Goal: Information Seeking & Learning: Learn about a topic

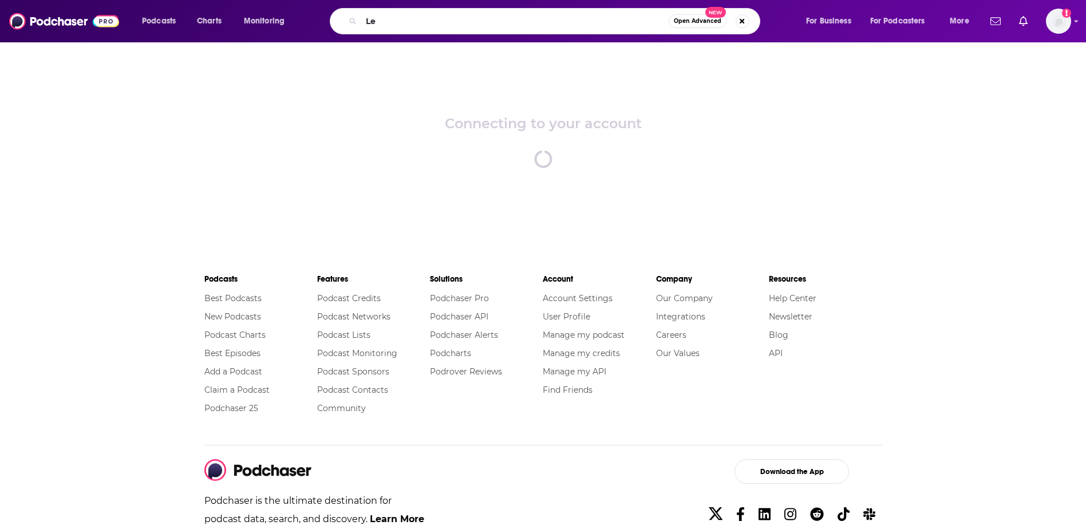
type input "L"
type input "leadership next"
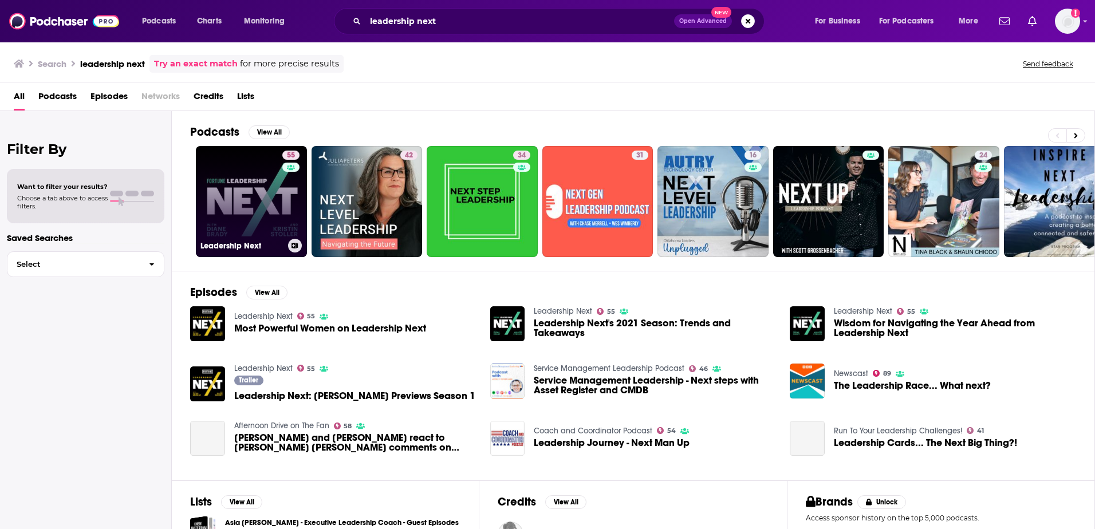
click at [257, 192] on link "55 Leadership Next" at bounding box center [251, 201] width 111 height 111
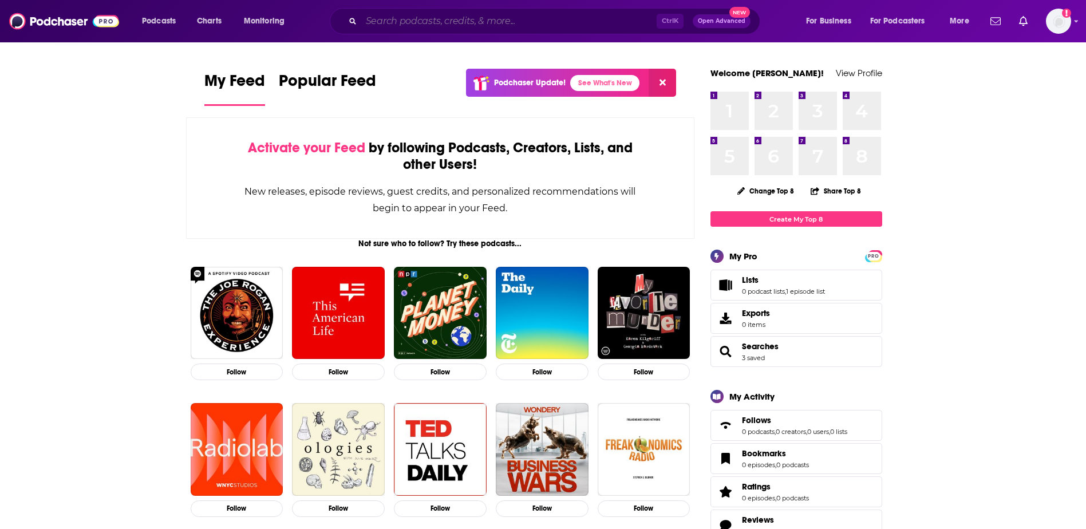
click at [533, 23] on input "Search podcasts, credits, & more..." at bounding box center [509, 21] width 296 height 18
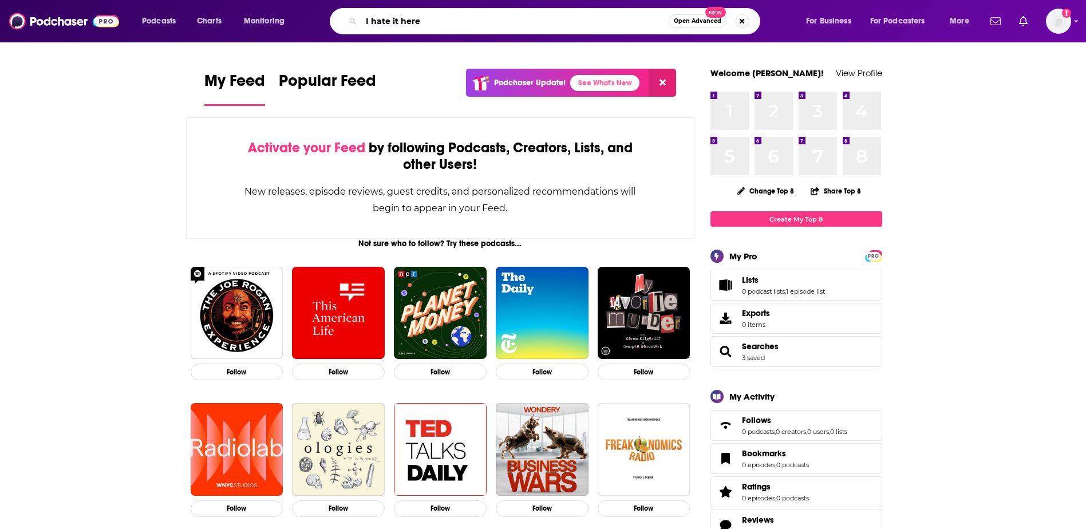
type input "I hate it here"
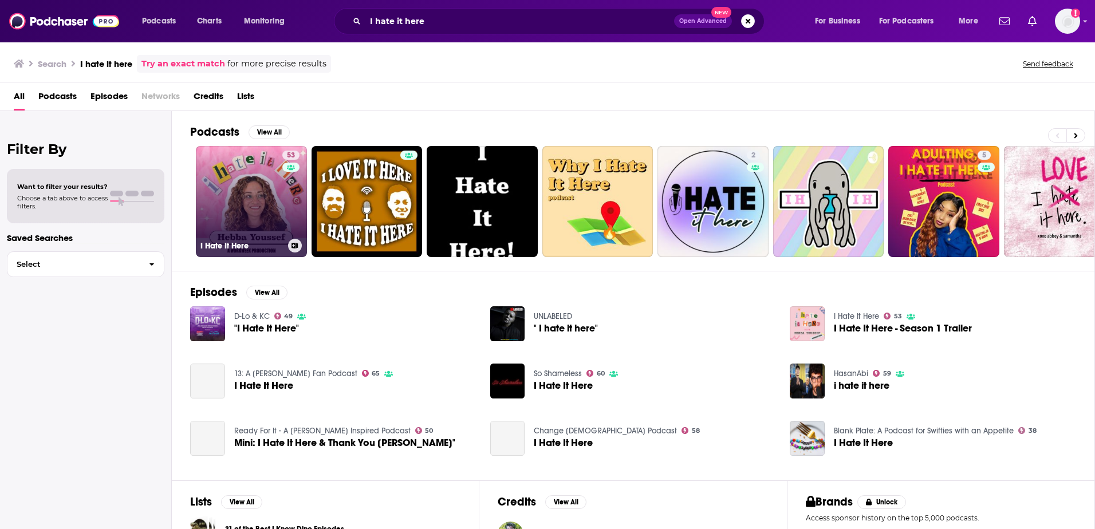
click at [267, 188] on link "53 I Hate It Here" at bounding box center [251, 201] width 111 height 111
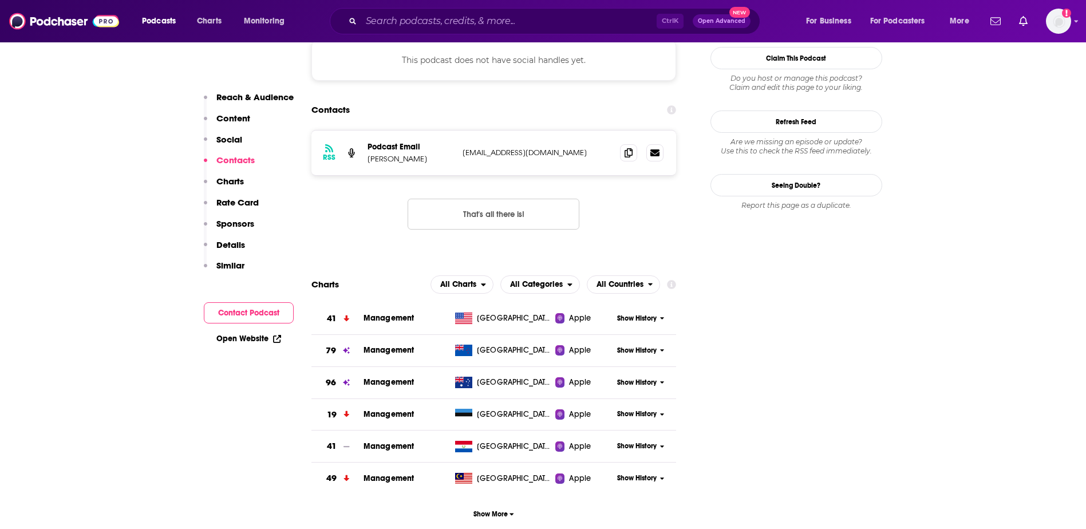
scroll to position [1031, 0]
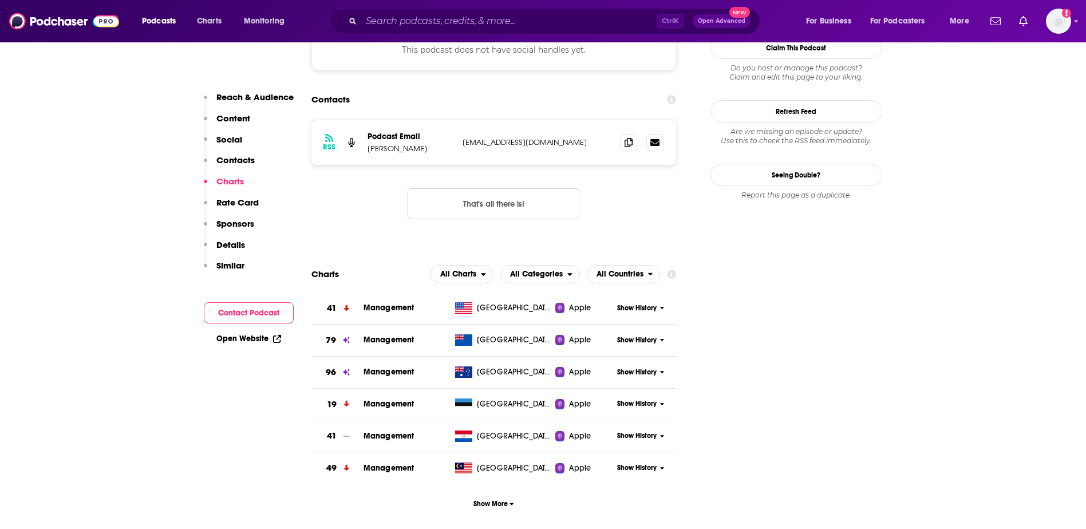
click at [403, 303] on span "Management" at bounding box center [389, 308] width 51 height 10
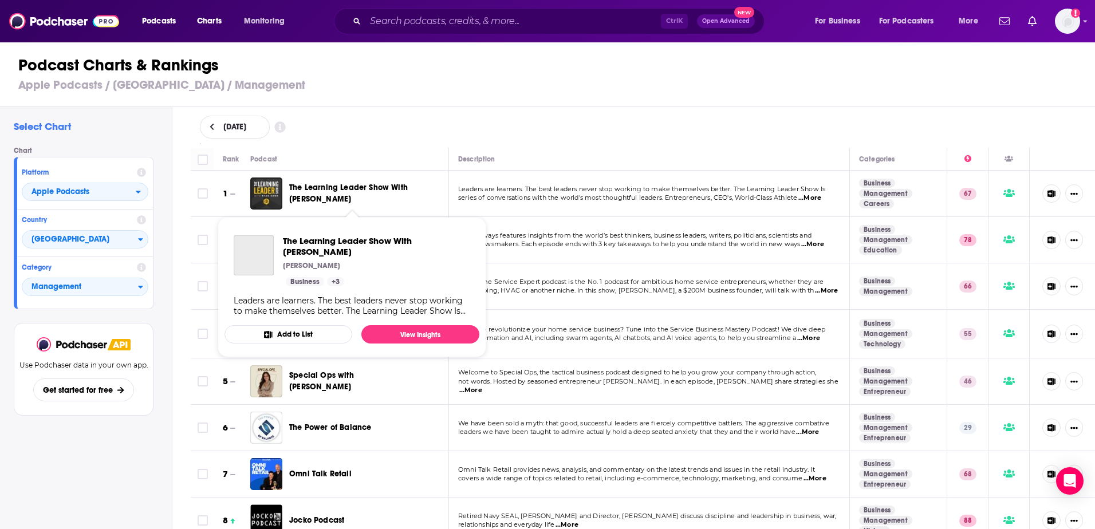
click at [334, 190] on span "The Learning Leader Show With [PERSON_NAME]" at bounding box center [348, 193] width 119 height 21
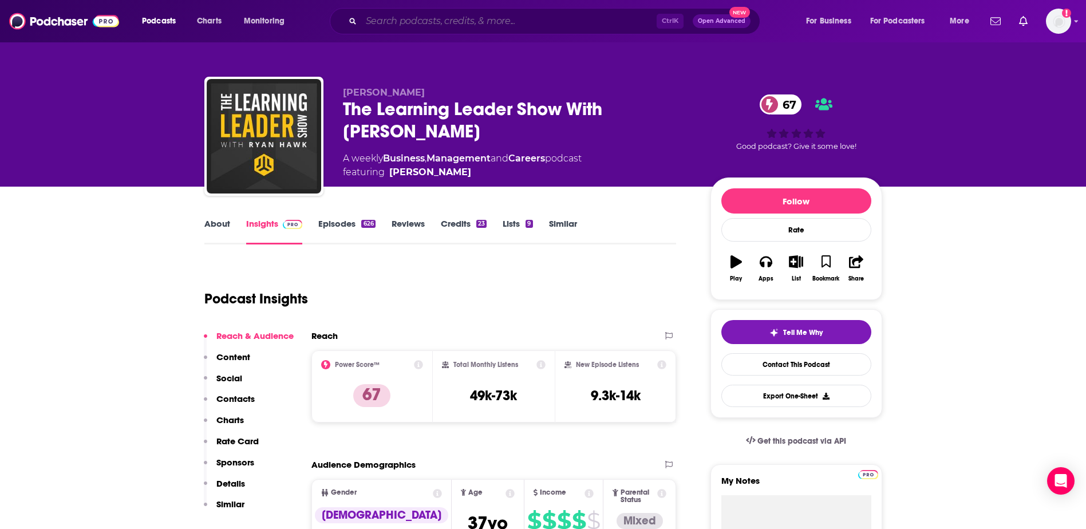
click at [392, 17] on input "Search podcasts, credits, & more..." at bounding box center [509, 21] width 296 height 18
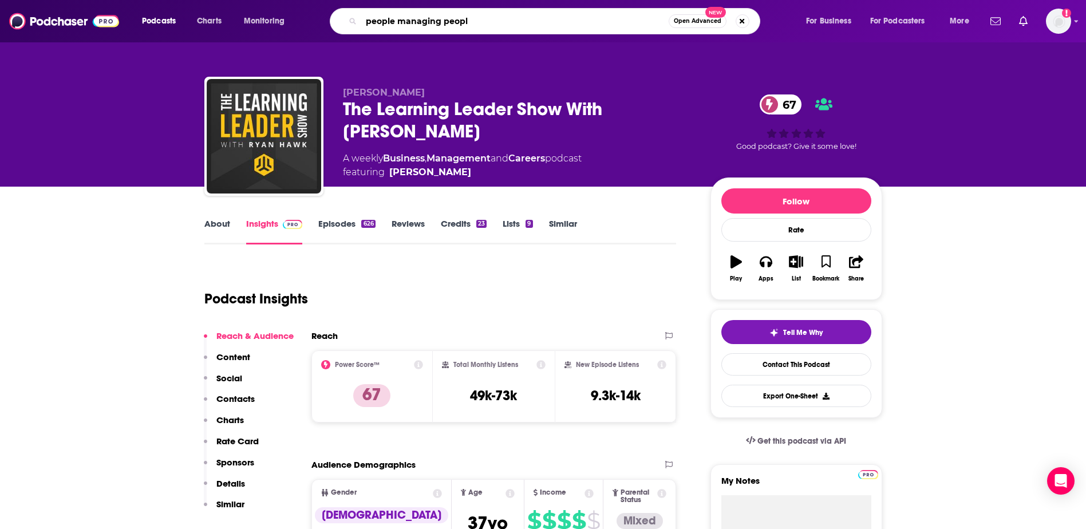
type input "people managing people"
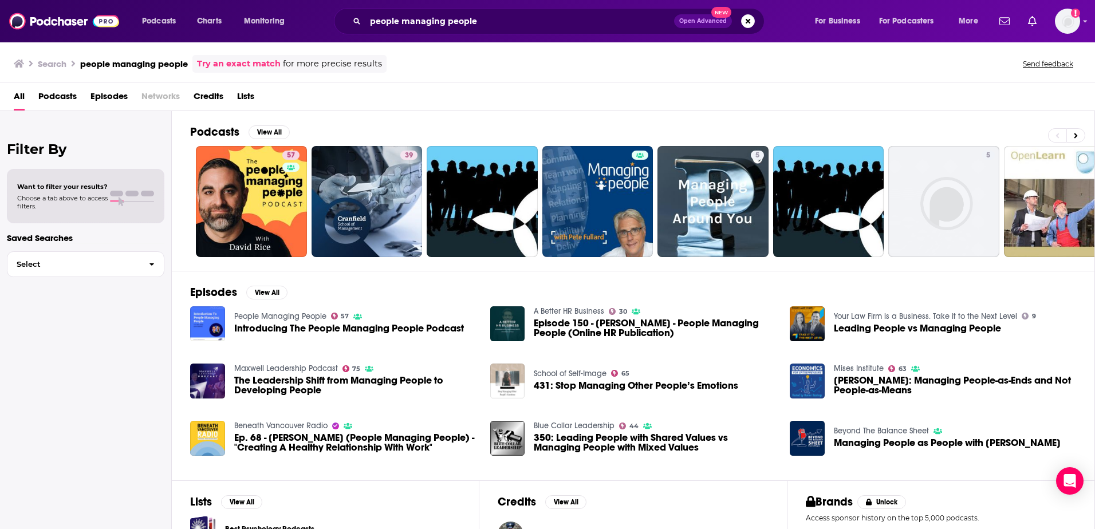
click at [470, 103] on div "All Podcasts Episodes Networks Credits Lists" at bounding box center [550, 98] width 1072 height 23
click at [97, 375] on div "Filter By Want to filter your results? Choose a tab above to access filters. Sa…" at bounding box center [86, 375] width 172 height 529
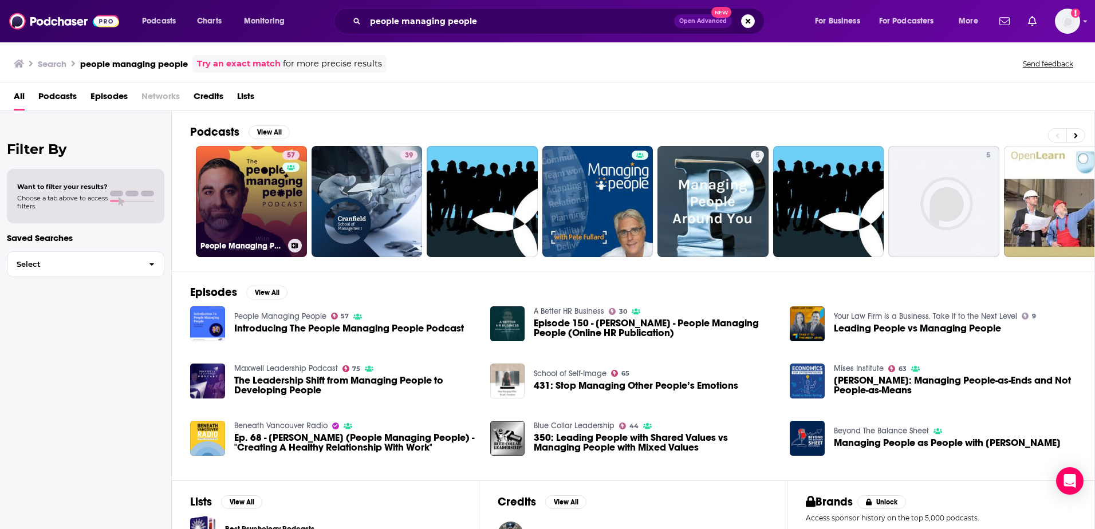
click at [235, 223] on link "57 People Managing People" at bounding box center [251, 201] width 111 height 111
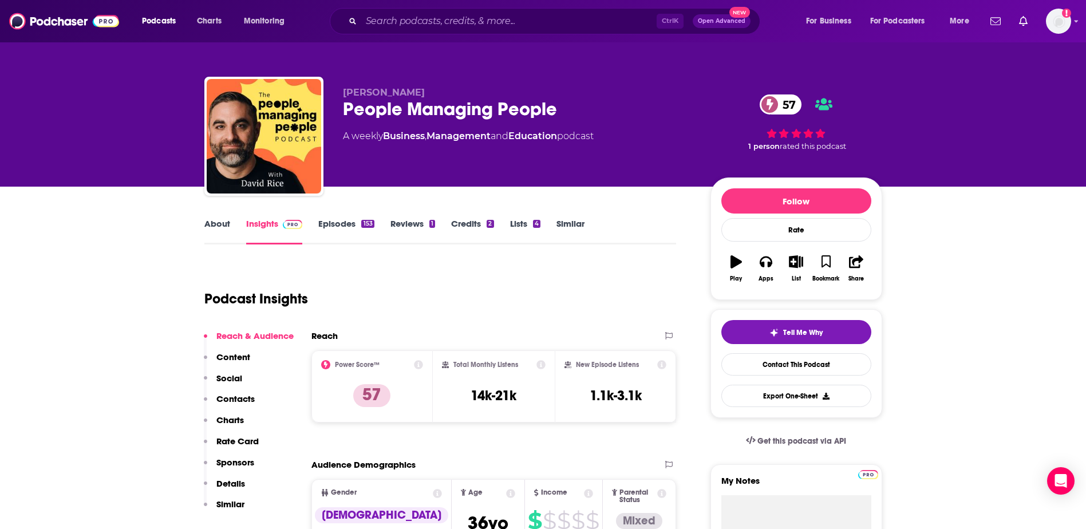
click at [441, 135] on link "Management" at bounding box center [459, 136] width 64 height 11
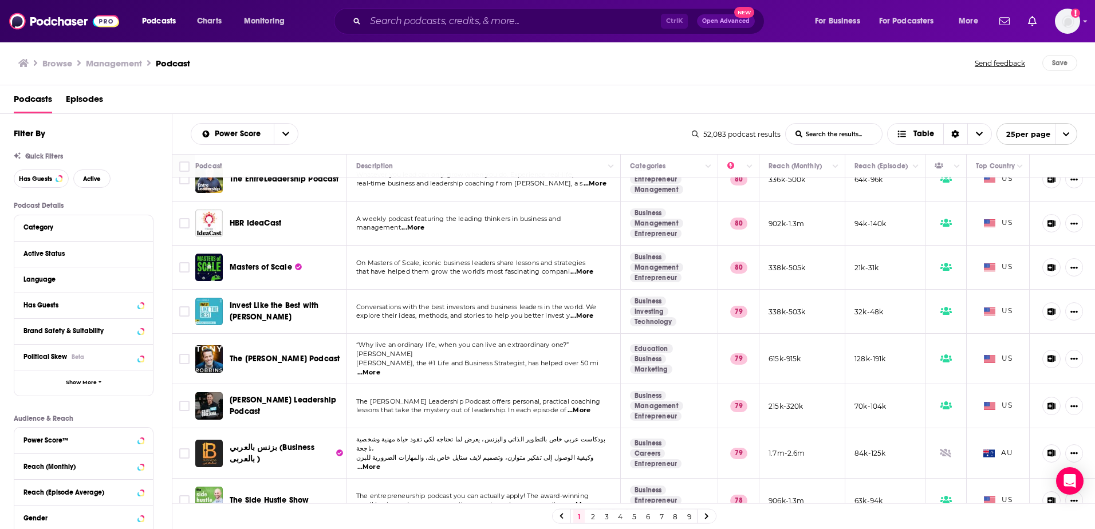
scroll to position [318, 0]
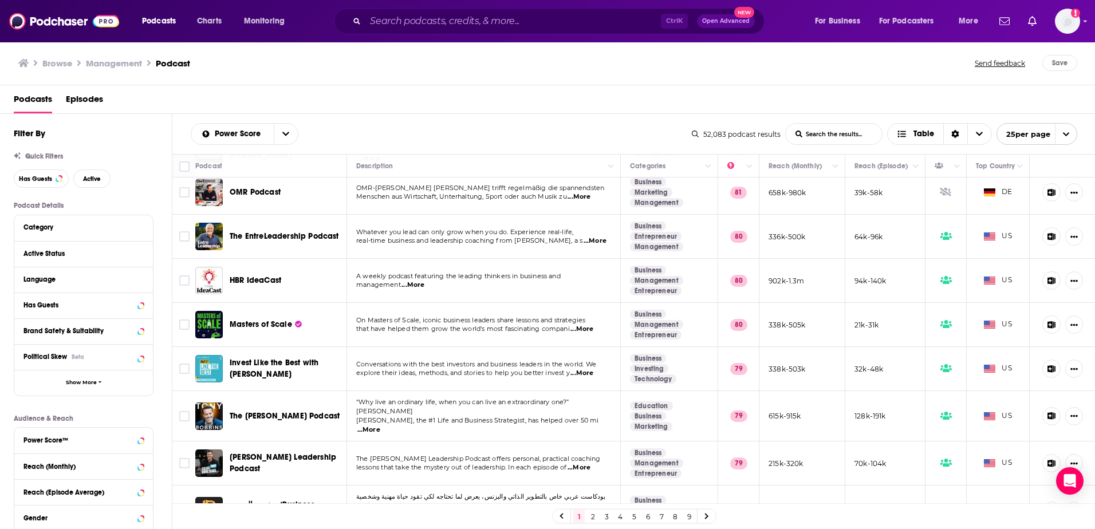
click at [586, 370] on span "...More" at bounding box center [581, 373] width 23 height 9
click at [383, 87] on div "Podcasts Episodes" at bounding box center [548, 99] width 1096 height 29
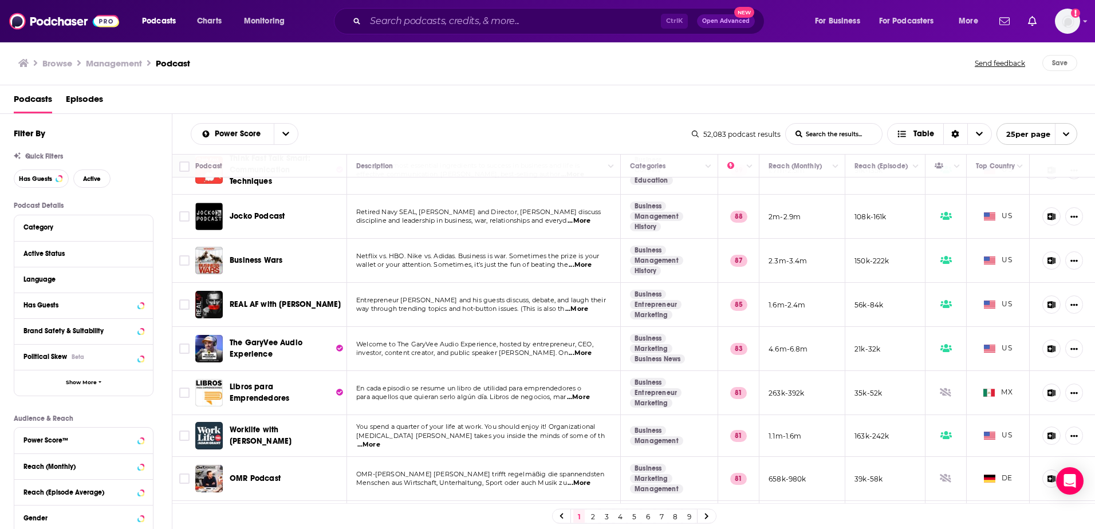
scroll to position [0, 0]
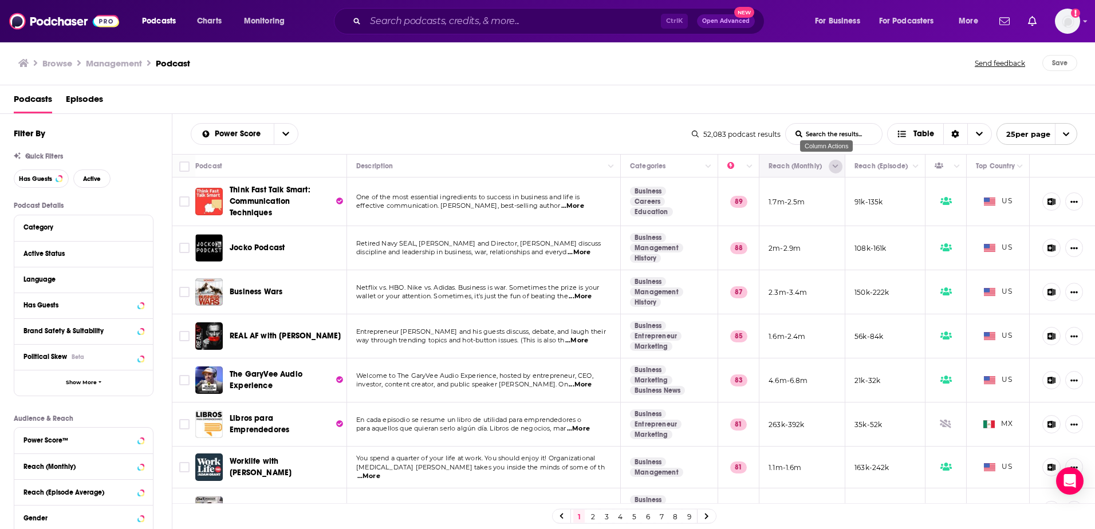
click at [829, 169] on button "Column Actions" at bounding box center [836, 167] width 14 height 14
click at [788, 161] on div at bounding box center [547, 264] width 1095 height 529
click at [794, 162] on icon "Move" at bounding box center [801, 166] width 14 height 14
click at [286, 135] on icon "open menu" at bounding box center [285, 134] width 7 height 4
click at [430, 107] on div "Podcasts Episodes" at bounding box center [550, 101] width 1073 height 23
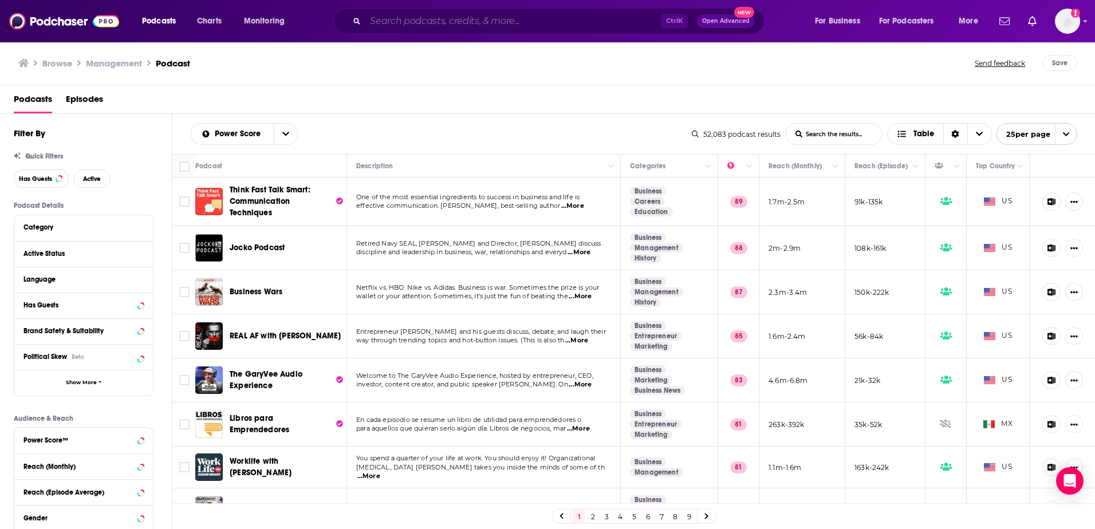
click at [423, 26] on input "Search podcasts, credits, & more..." at bounding box center [513, 21] width 296 height 18
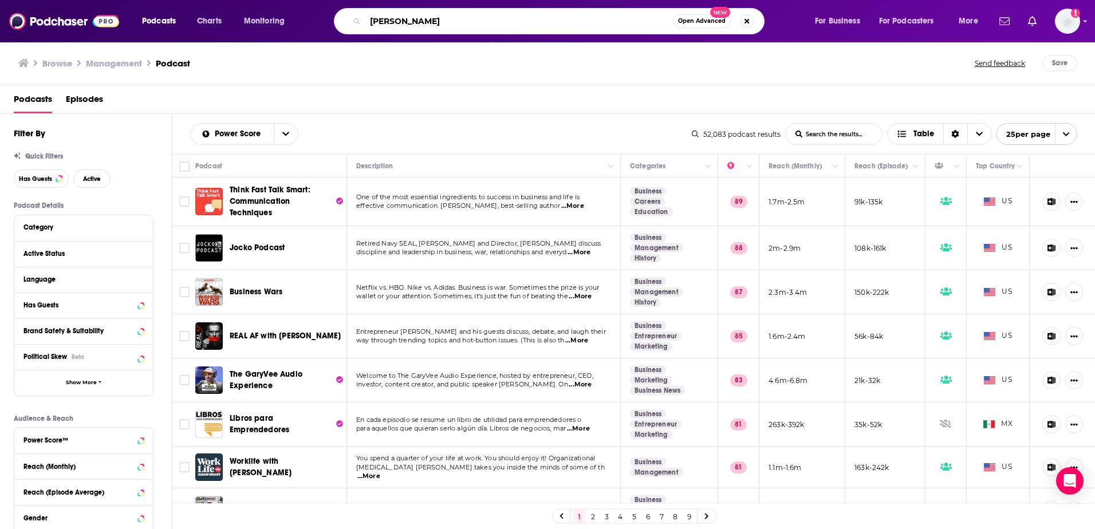
type input "[PERSON_NAME]"
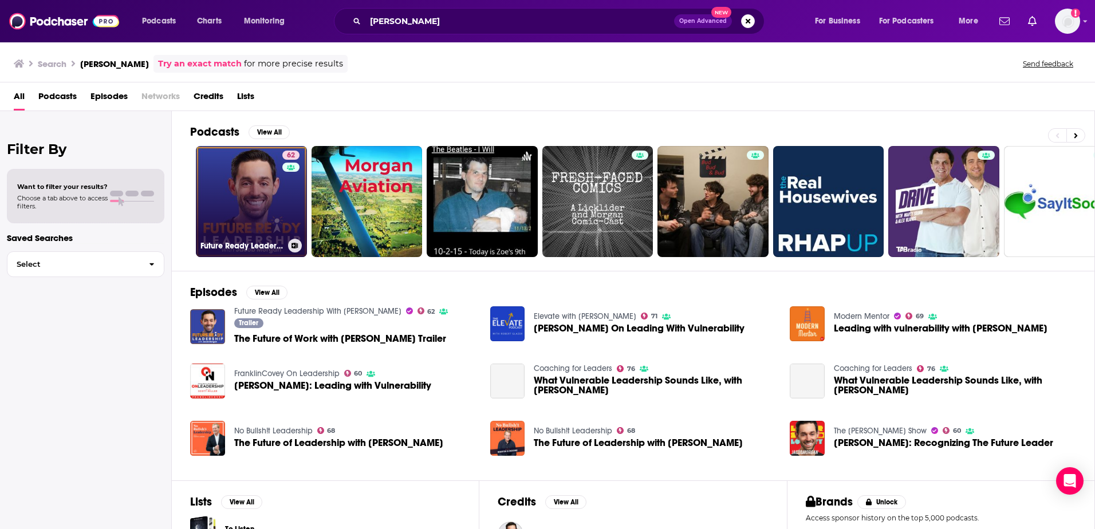
click at [266, 200] on link "62 Future Ready Leadership With [PERSON_NAME]" at bounding box center [251, 201] width 111 height 111
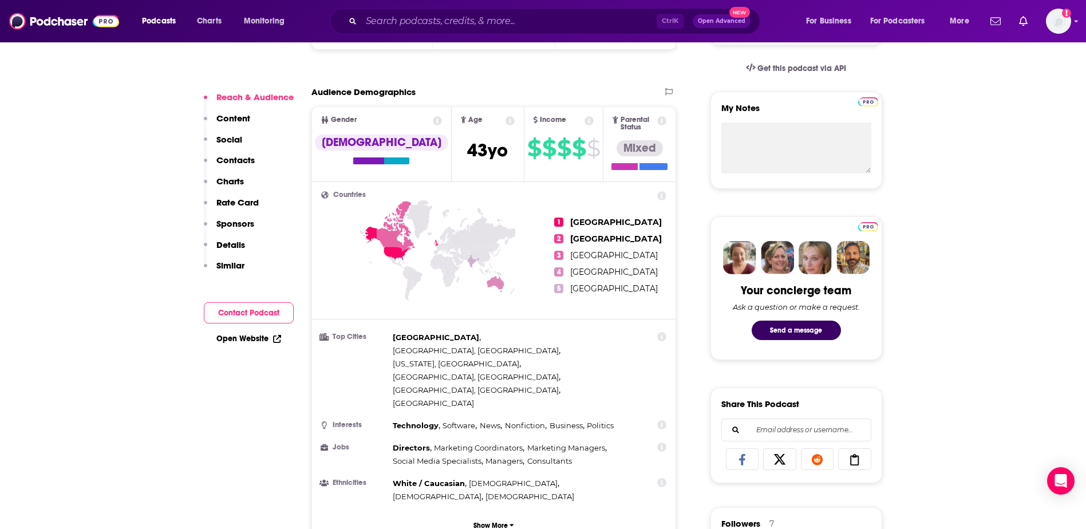
scroll to position [401, 0]
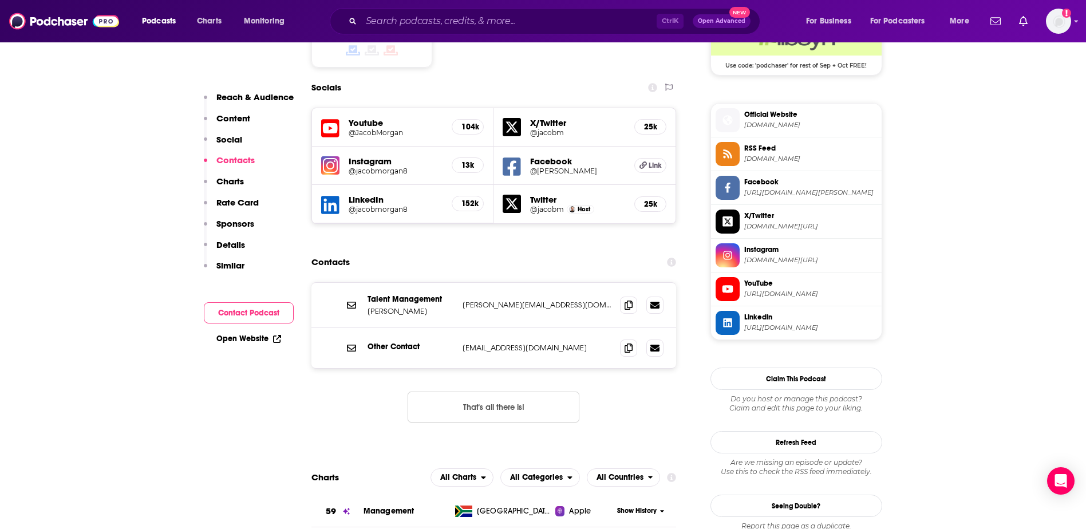
scroll to position [1145, 0]
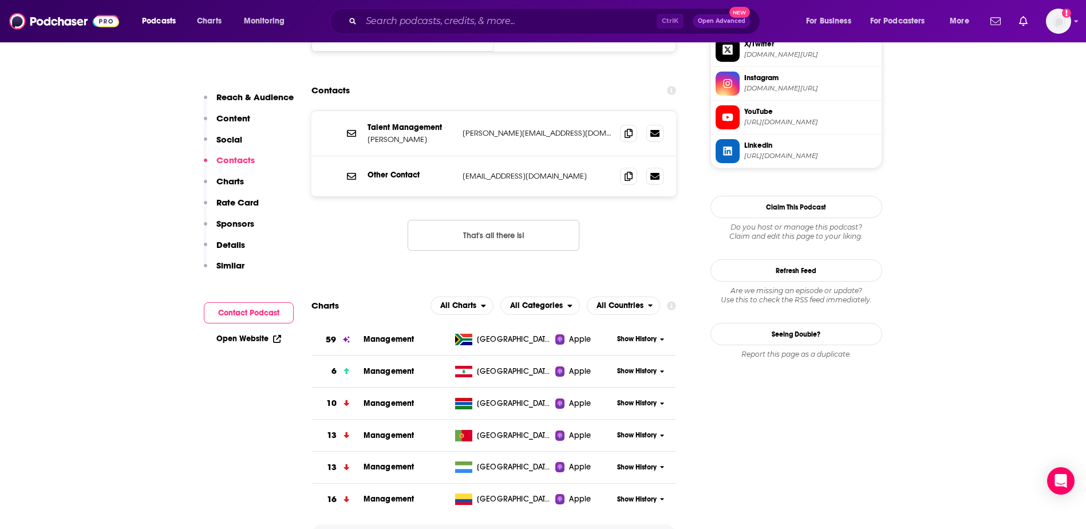
click at [503, 529] on span "Show More" at bounding box center [494, 536] width 41 height 8
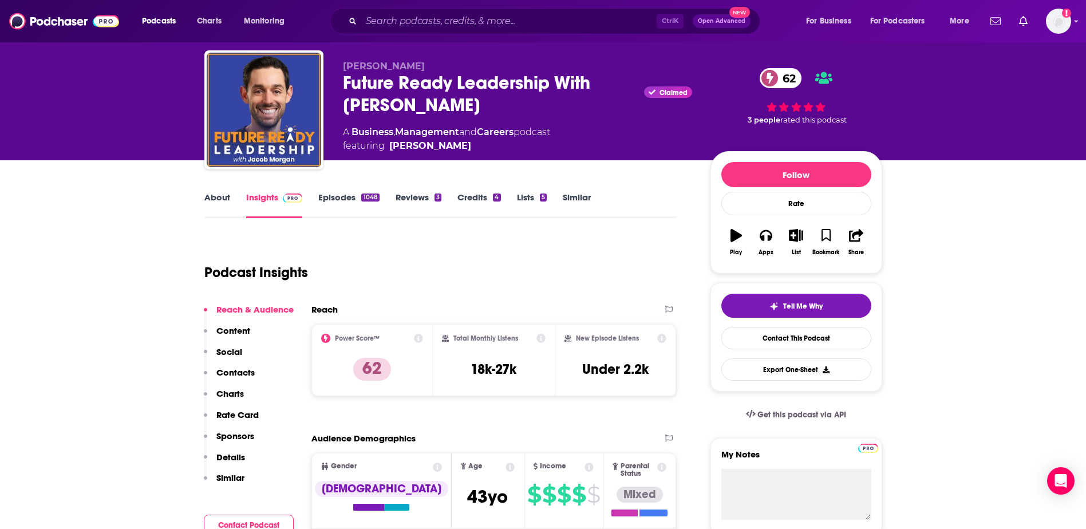
scroll to position [0, 0]
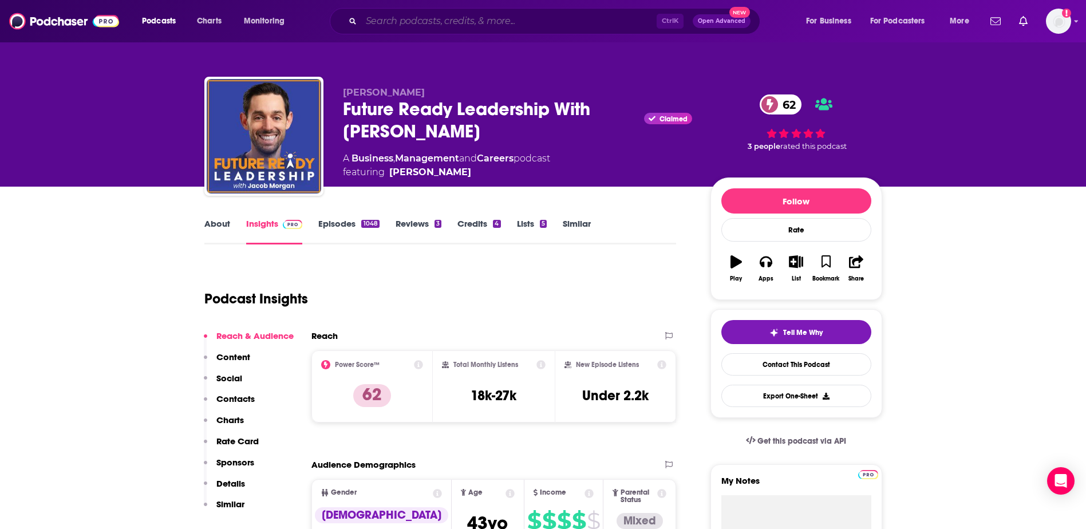
click at [410, 21] on input "Search podcasts, credits, & more..." at bounding box center [509, 21] width 296 height 18
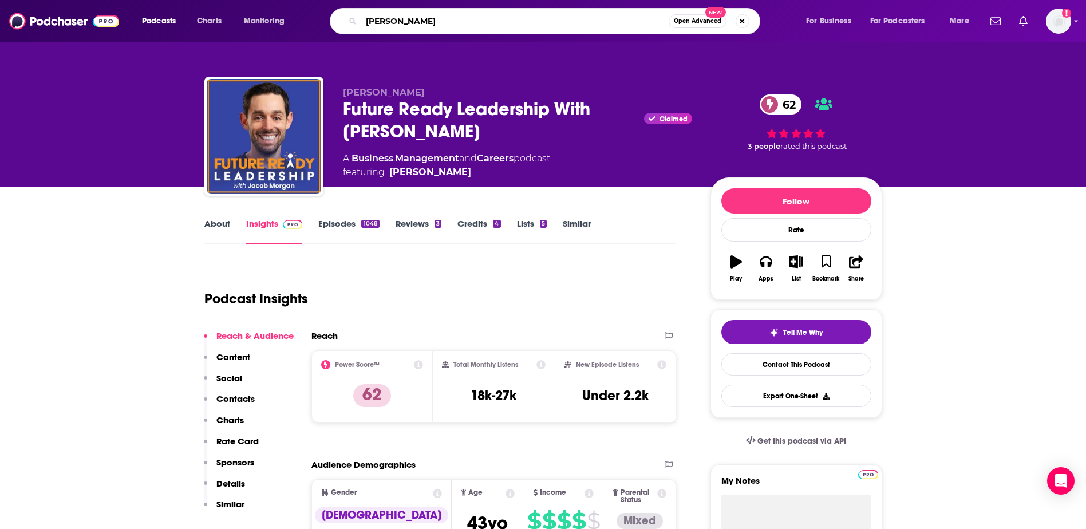
type input "[PERSON_NAME]"
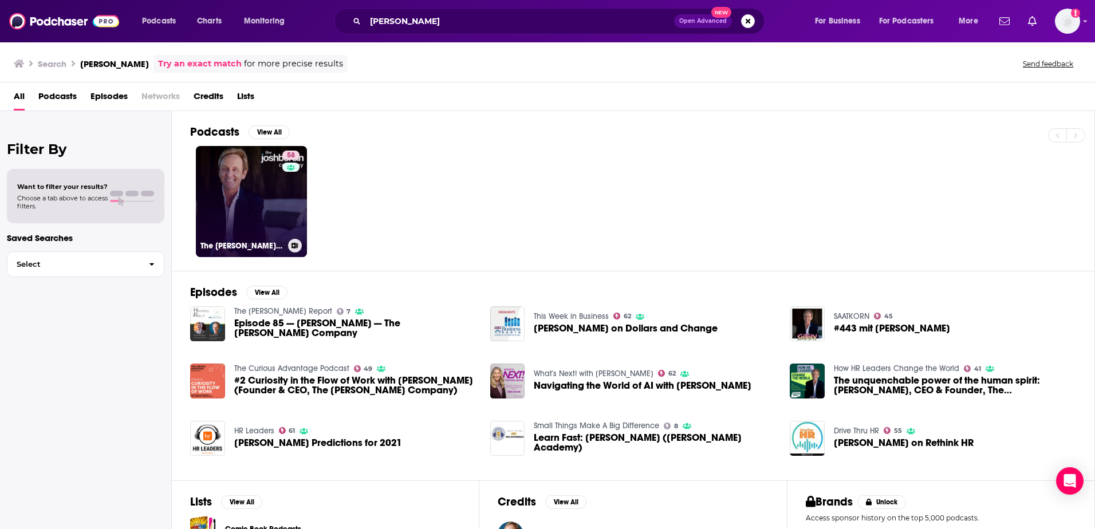
click at [251, 200] on link "58 The [PERSON_NAME] Company" at bounding box center [251, 201] width 111 height 111
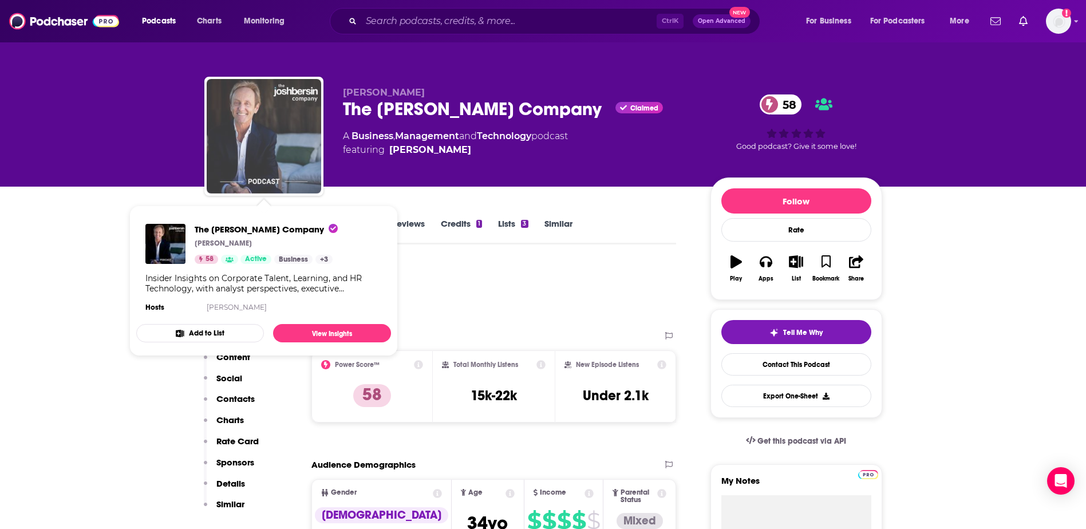
click at [257, 135] on img "The Josh Bersin Company" at bounding box center [264, 136] width 115 height 115
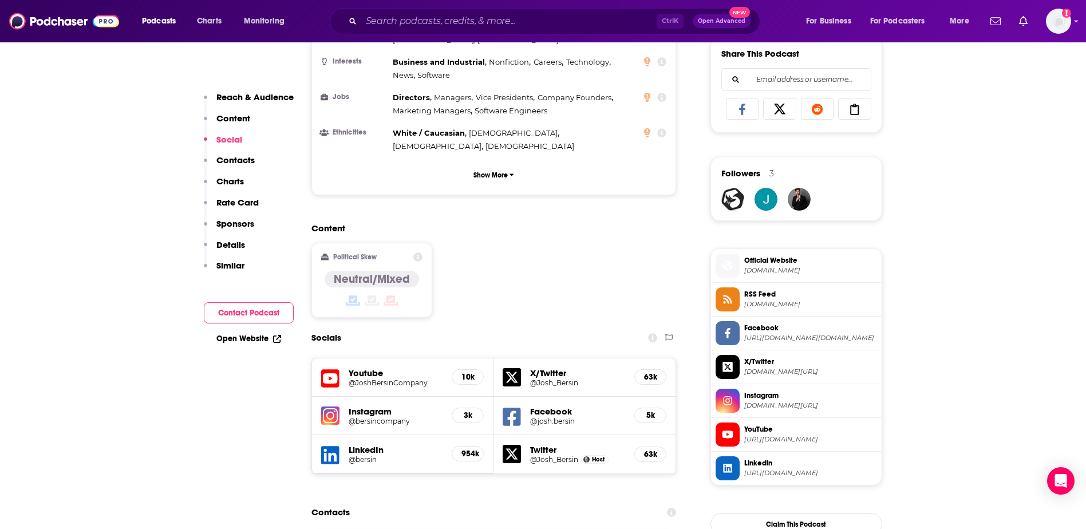
scroll to position [802, 0]
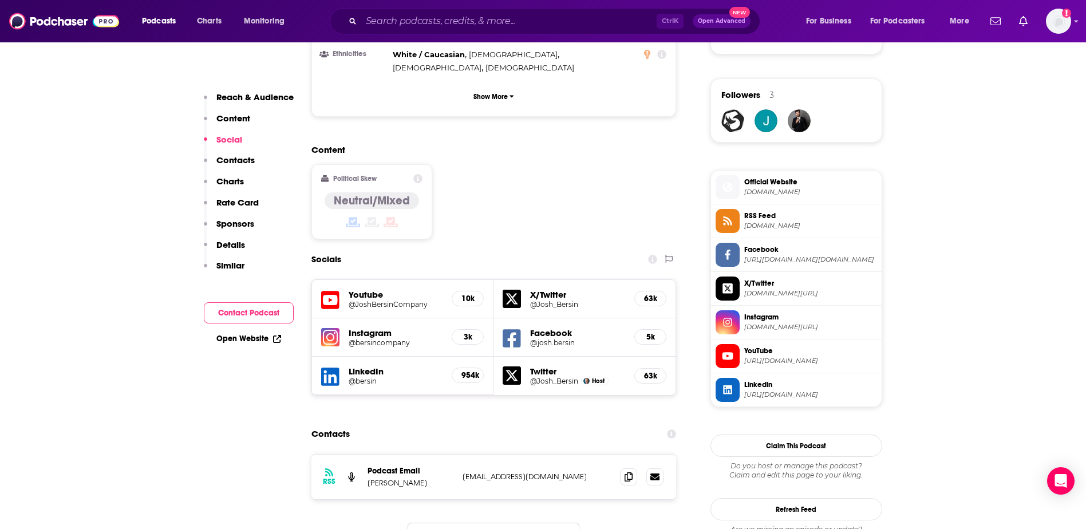
click at [468, 371] on h5 "954k" at bounding box center [468, 376] width 13 height 10
click at [361, 366] on h5 "LinkedIn" at bounding box center [396, 371] width 95 height 11
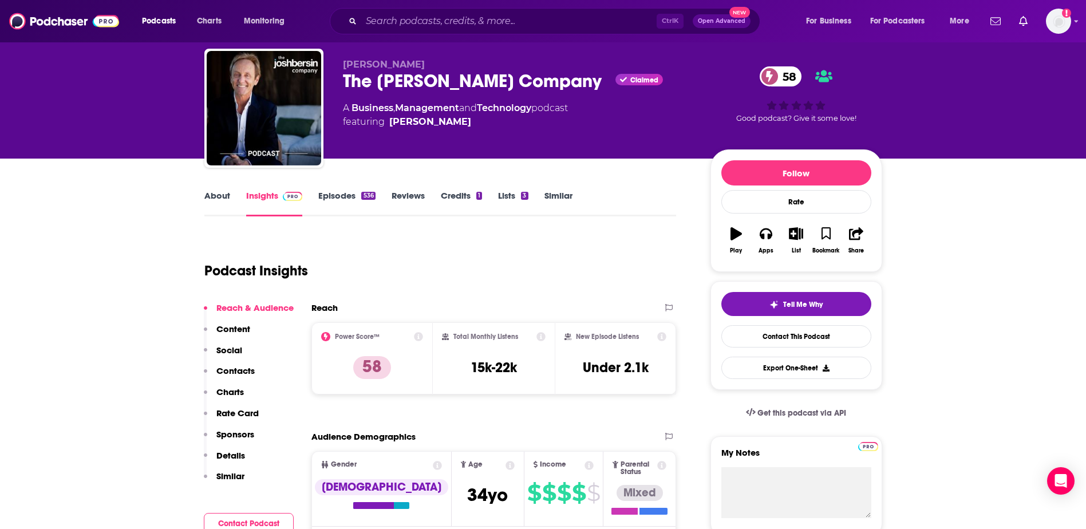
scroll to position [0, 0]
